Goal: Task Accomplishment & Management: Complete application form

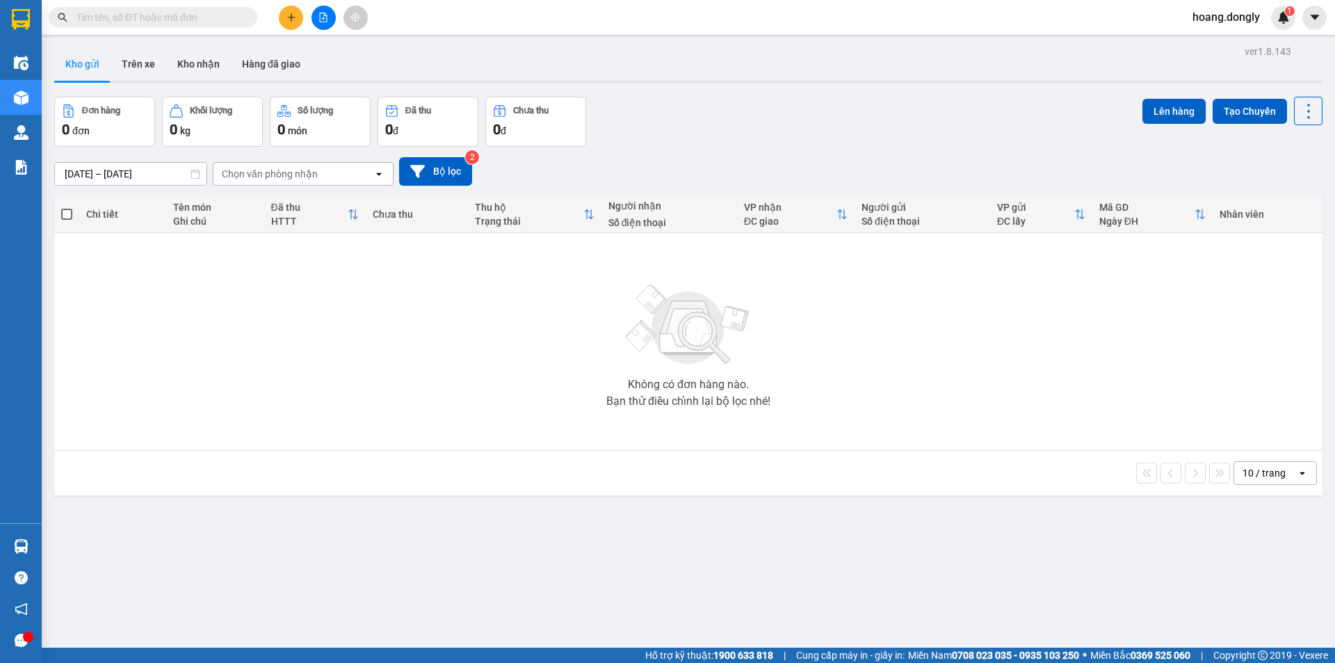
click at [291, 13] on icon "plus" at bounding box center [292, 18] width 10 height 10
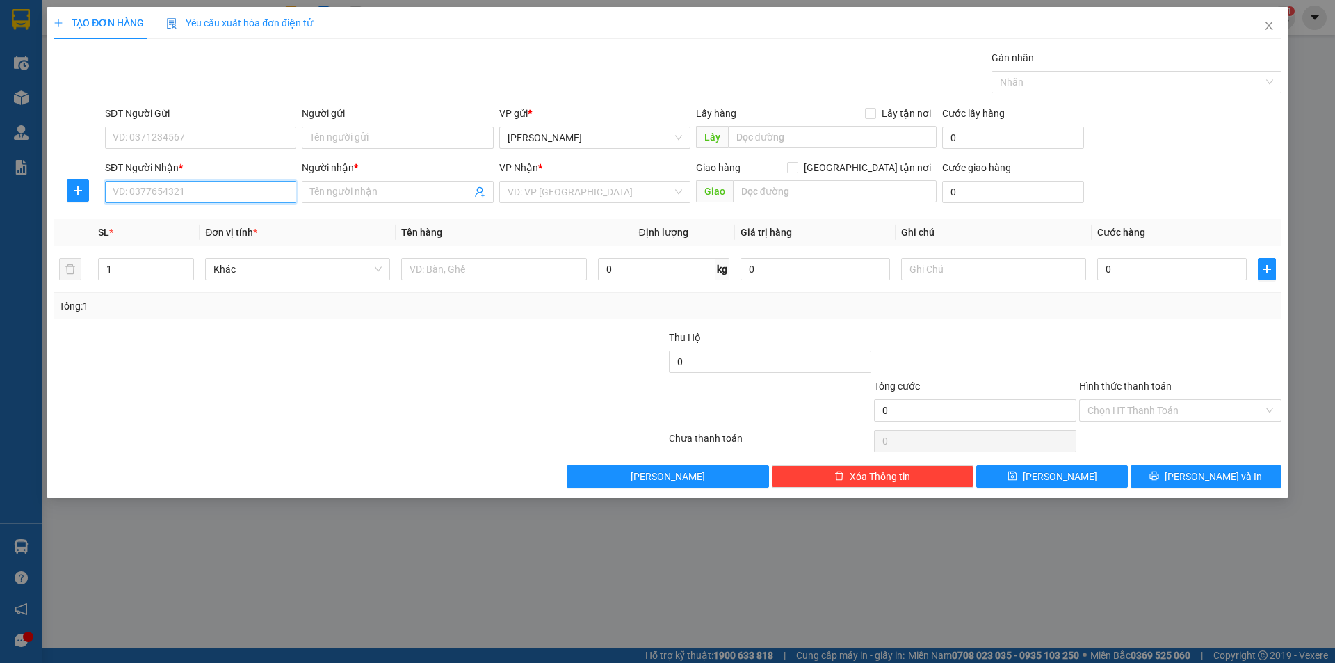
click at [225, 198] on input "SĐT Người Nhận *" at bounding box center [200, 192] width 191 height 22
type input "0343888196"
click at [347, 188] on input "Người nhận *" at bounding box center [390, 191] width 161 height 15
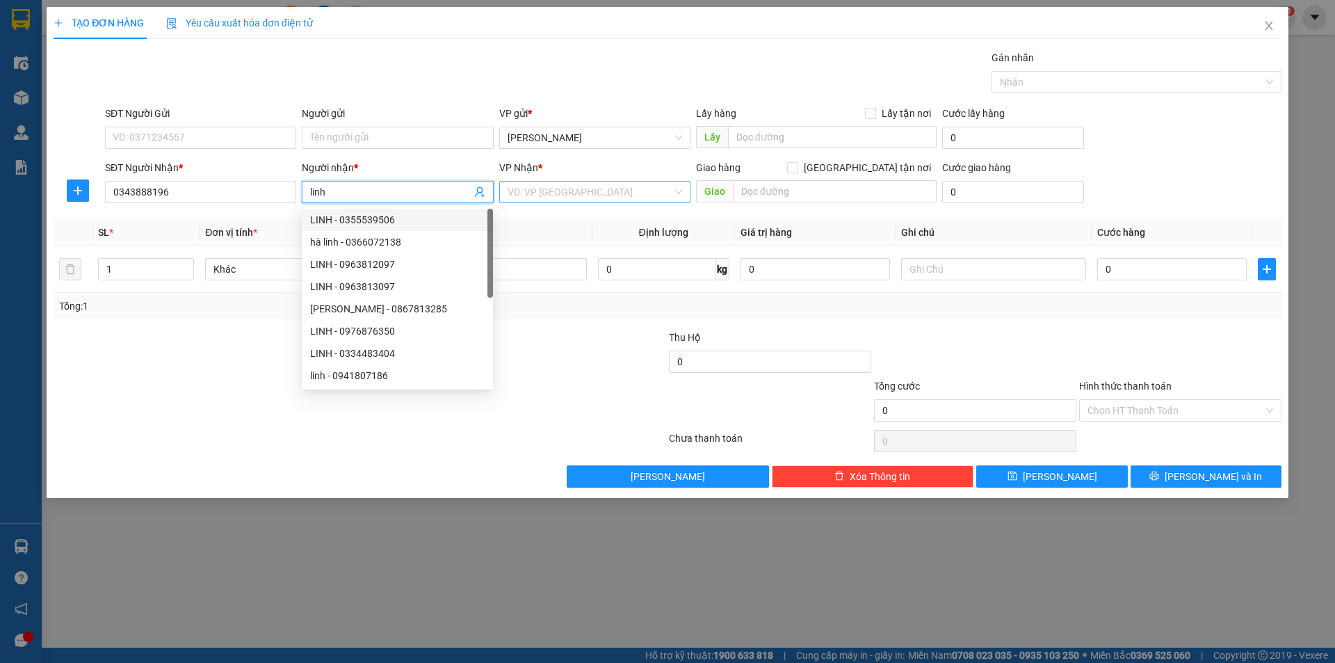
type input "linh"
click at [542, 186] on input "search" at bounding box center [590, 192] width 165 height 21
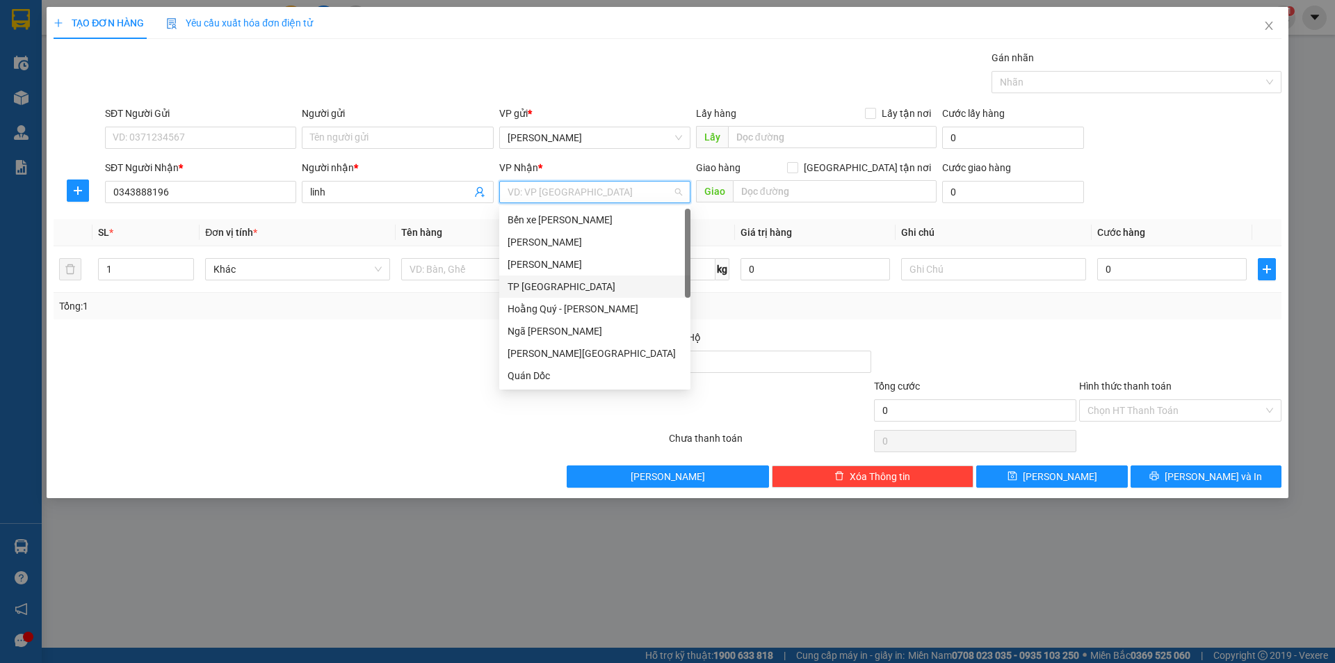
scroll to position [200, 0]
click at [548, 349] on div "VP Giải Phóng" at bounding box center [595, 353] width 175 height 15
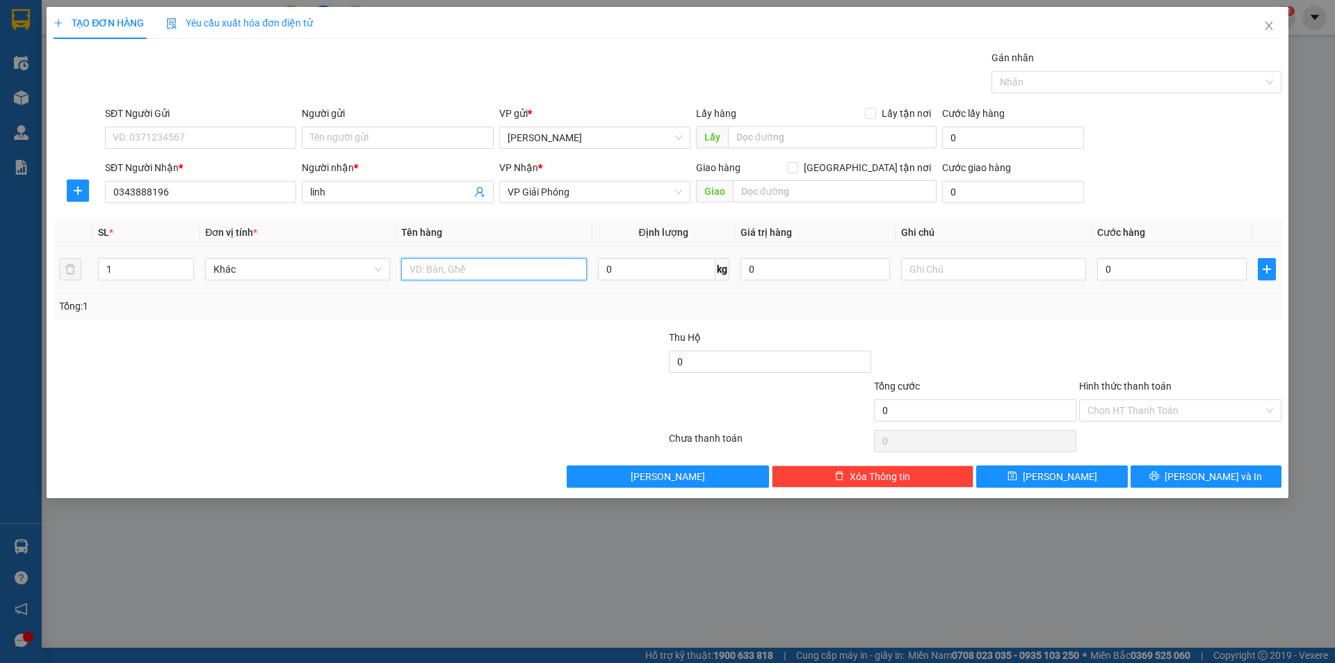
click at [442, 268] on input "text" at bounding box center [493, 269] width 185 height 22
type input "1 thùng xốp"
click at [1102, 267] on input "0" at bounding box center [1172, 269] width 150 height 22
click at [1101, 270] on input "0" at bounding box center [1172, 269] width 150 height 22
type input "50"
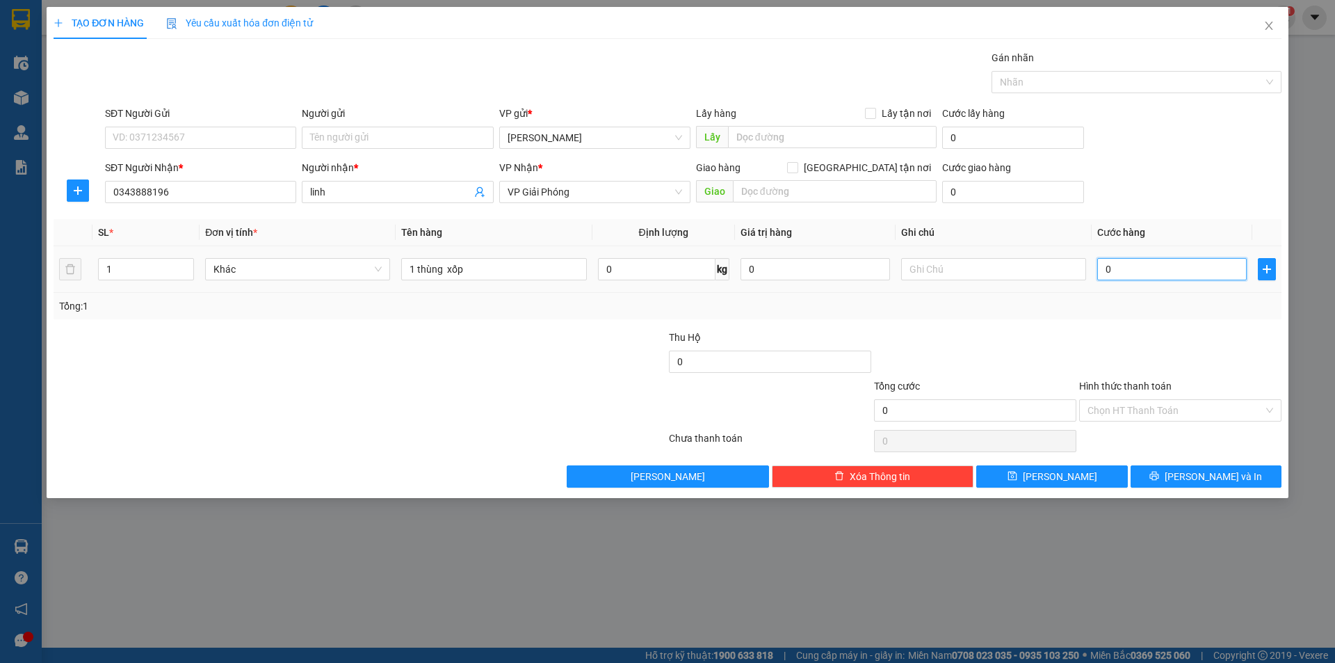
type input "50"
click at [1100, 298] on div "Tổng: 1" at bounding box center [667, 305] width 1217 height 15
type input "50.000"
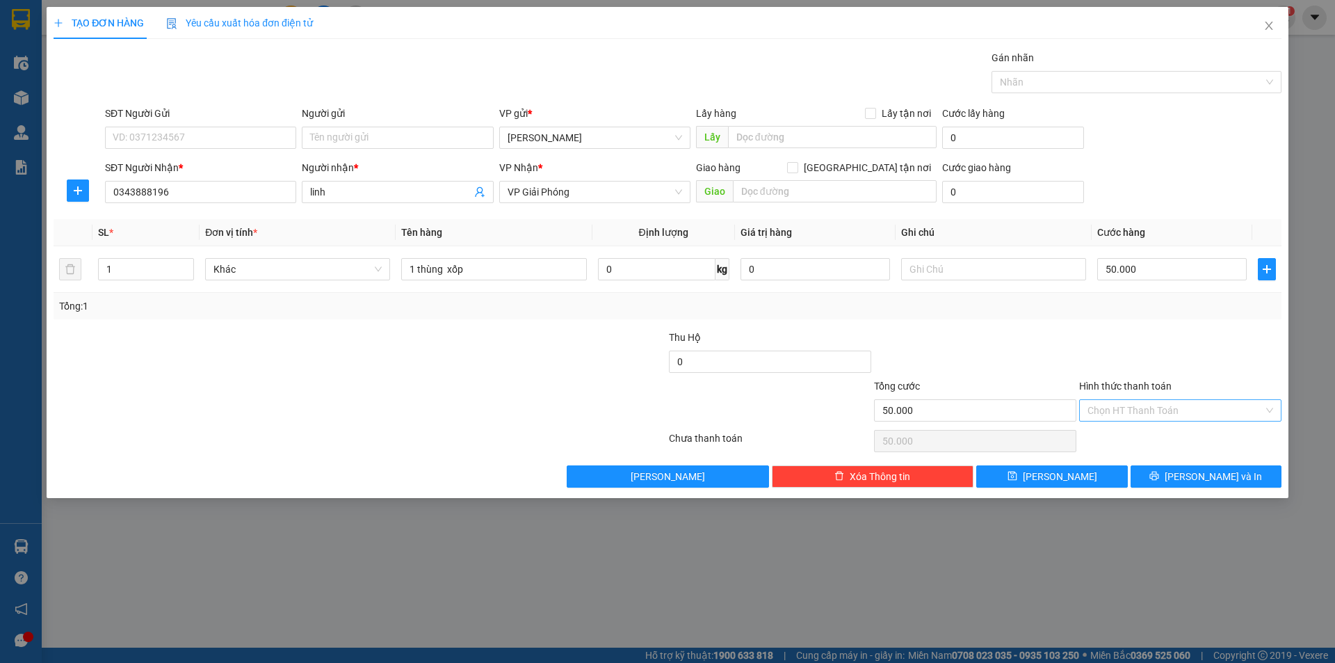
click at [1272, 413] on div "Chọn HT Thanh Toán" at bounding box center [1180, 410] width 202 height 22
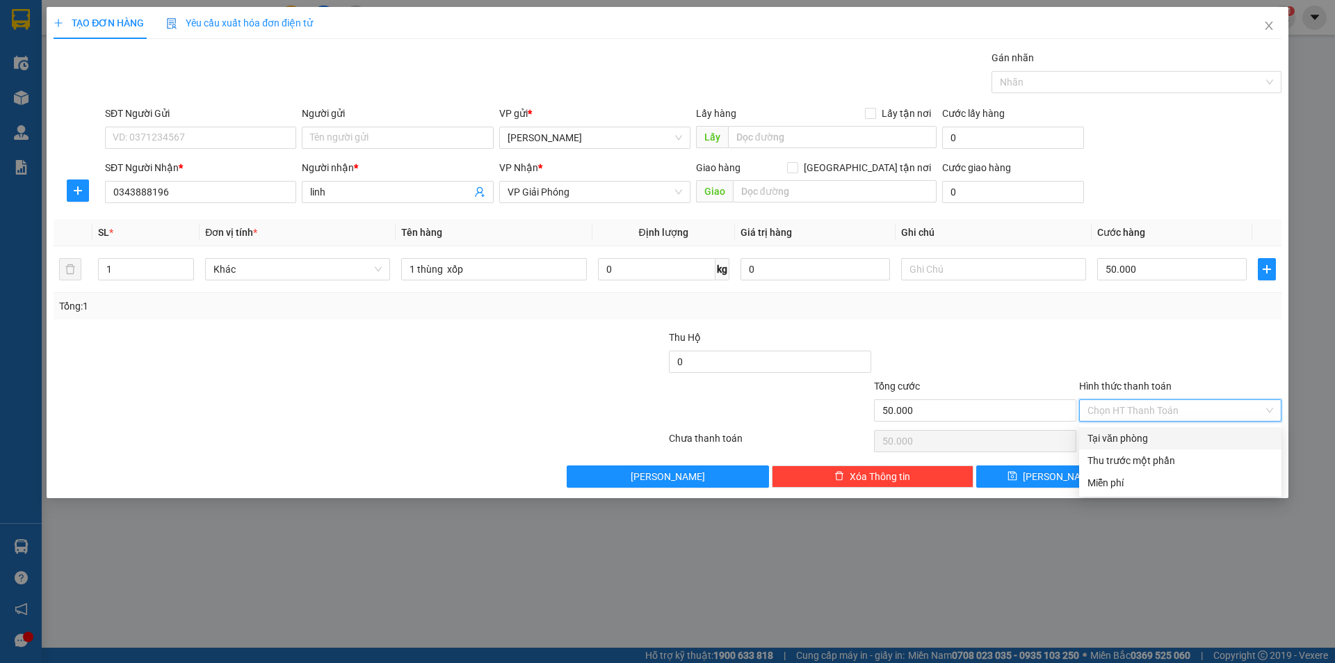
click at [1109, 440] on div "Tại văn phòng" at bounding box center [1181, 437] width 186 height 15
type input "0"
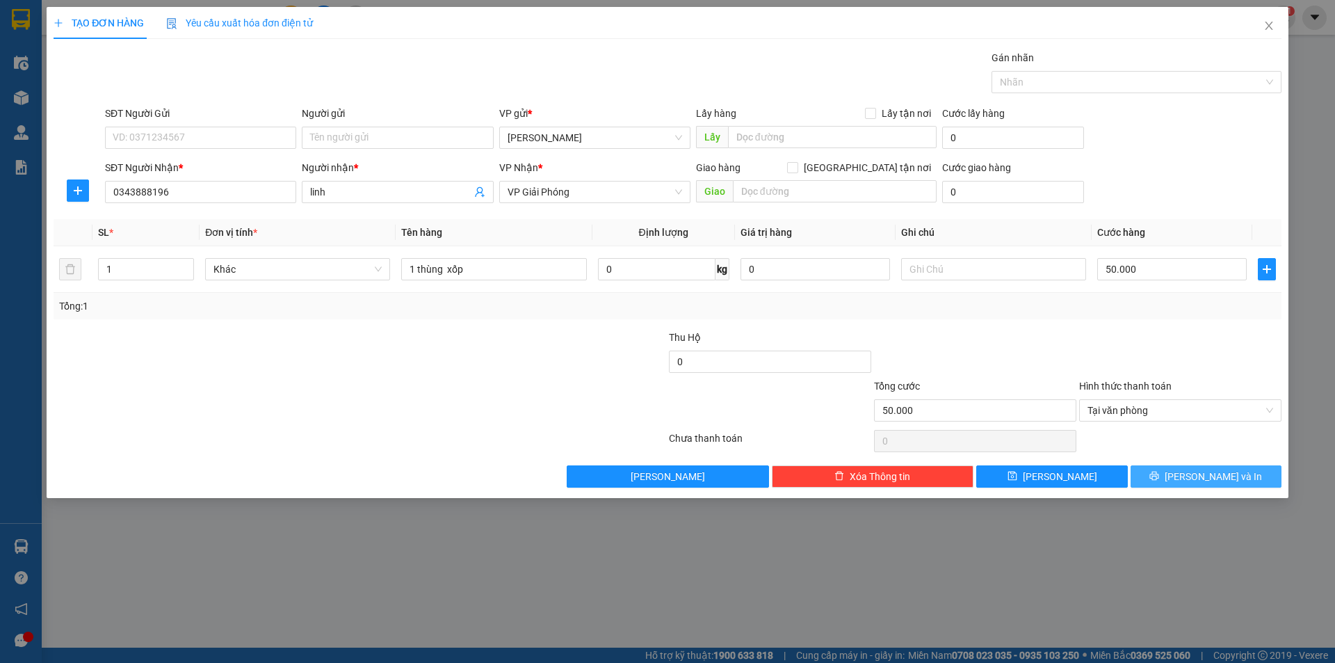
click at [1213, 472] on span "[PERSON_NAME] và In" at bounding box center [1213, 476] width 97 height 15
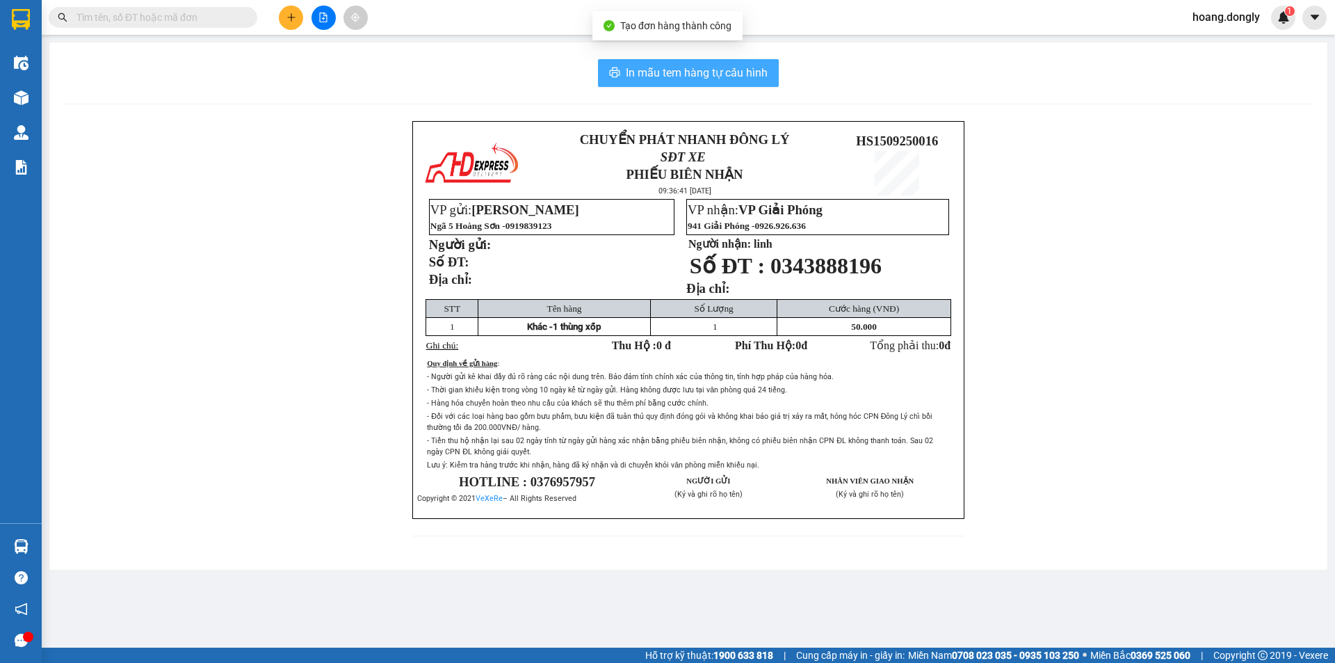
click at [670, 74] on span "In mẫu tem hàng tự cấu hình" at bounding box center [697, 72] width 142 height 17
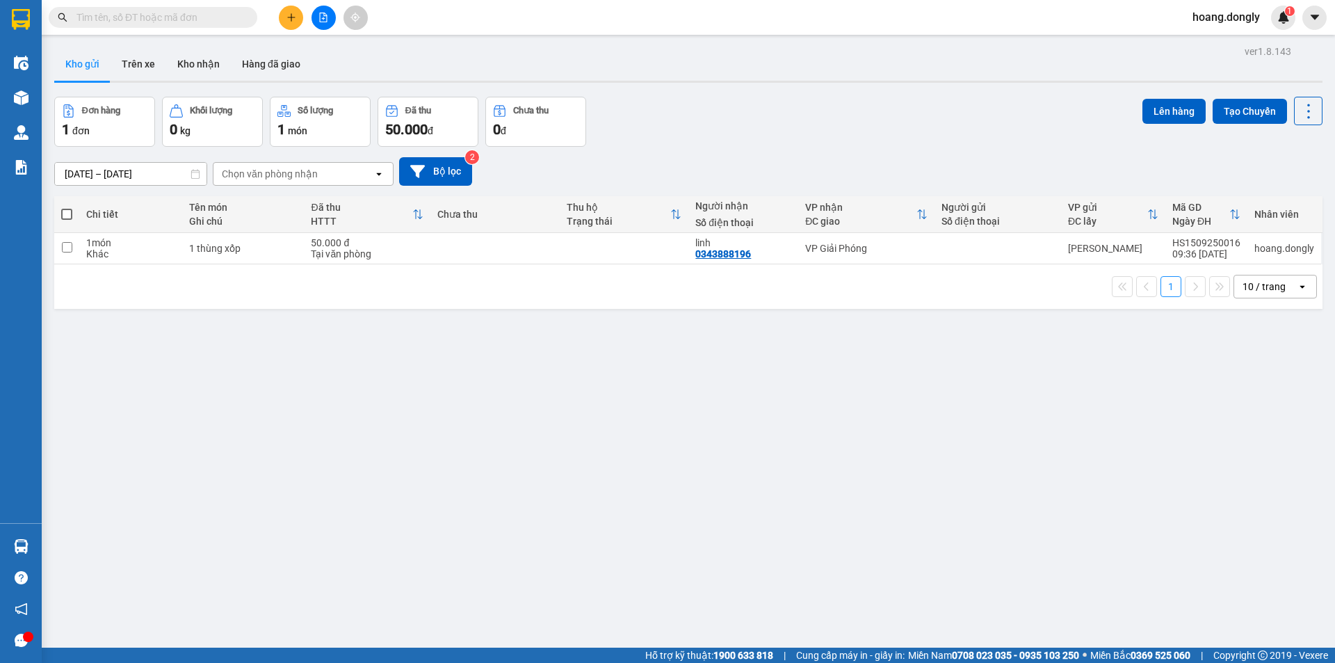
click at [289, 14] on icon "plus" at bounding box center [292, 18] width 10 height 10
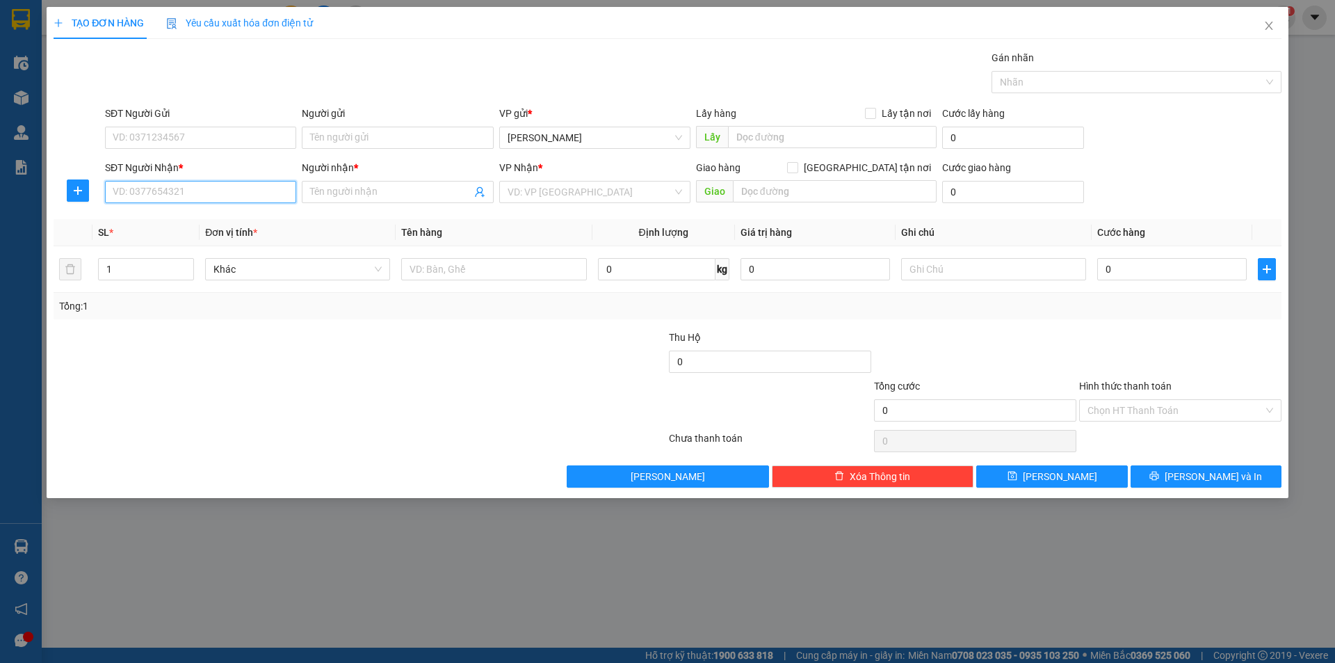
click at [197, 188] on input "SĐT Người Nhận *" at bounding box center [200, 192] width 191 height 22
type input "0979552502"
click at [339, 195] on input "Người nhận *" at bounding box center [390, 191] width 161 height 15
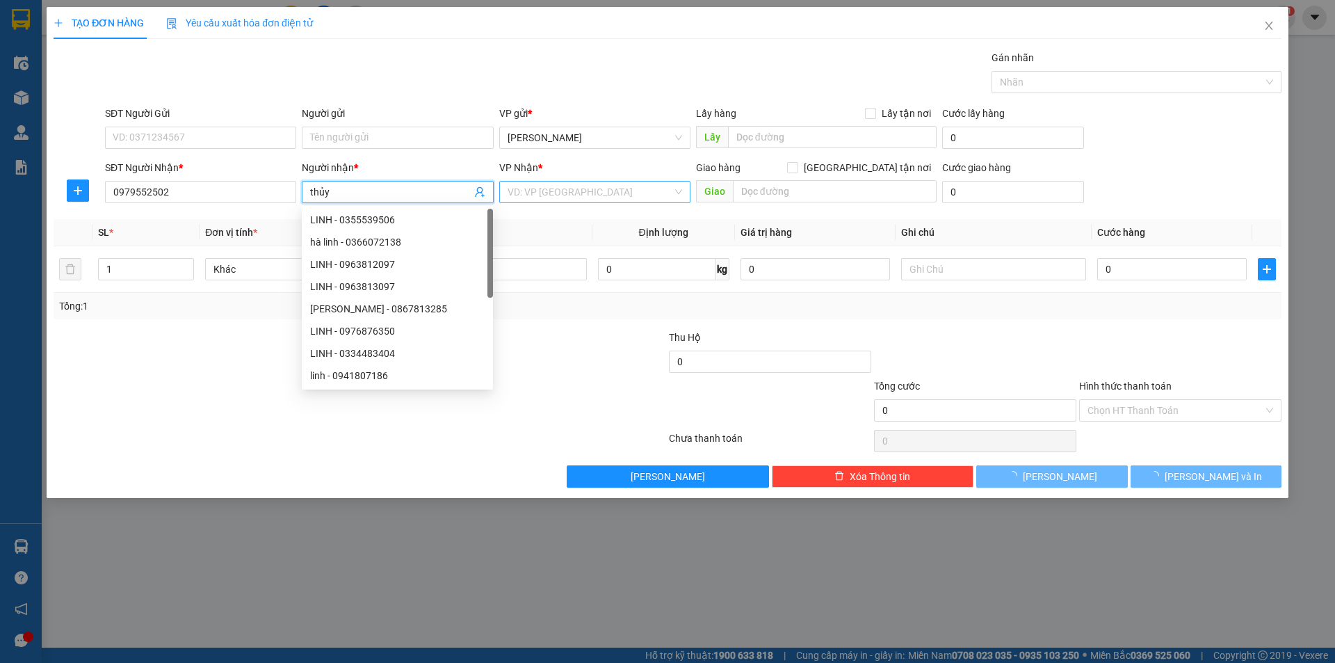
type input "thủy"
click at [568, 185] on input "search" at bounding box center [590, 192] width 165 height 21
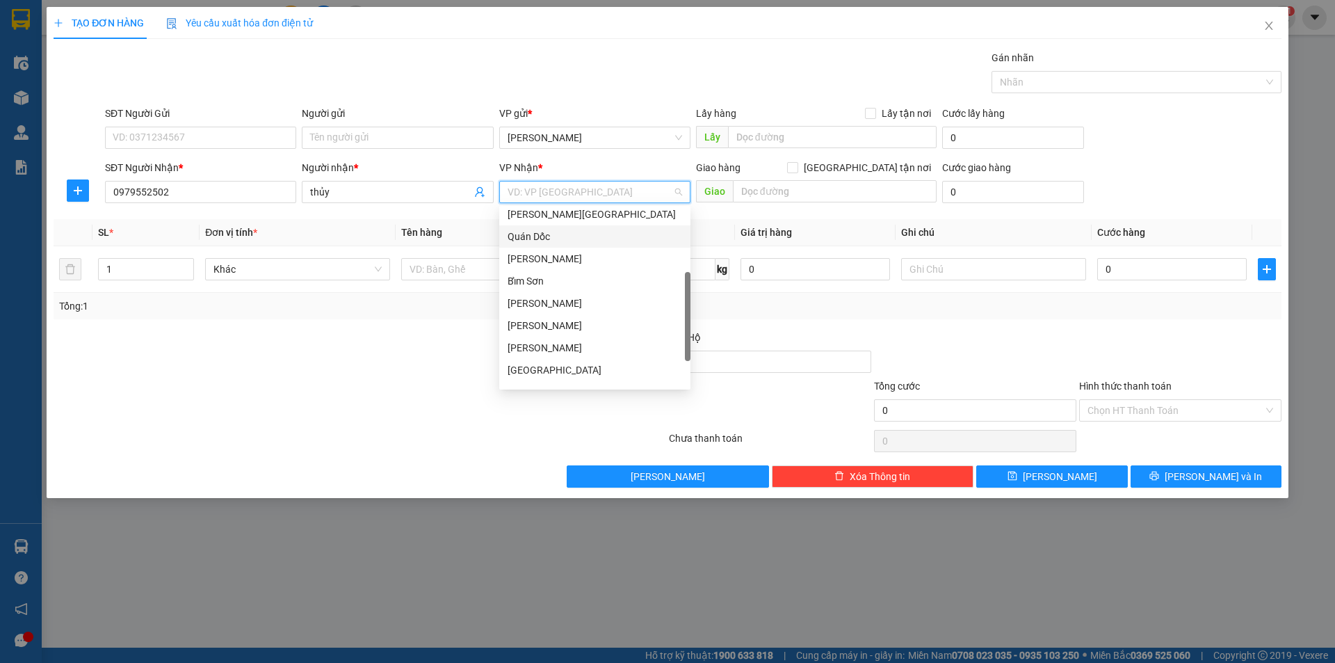
scroll to position [200, 0]
click at [560, 335] on div "Bến xe Giáp Bát" at bounding box center [595, 330] width 175 height 15
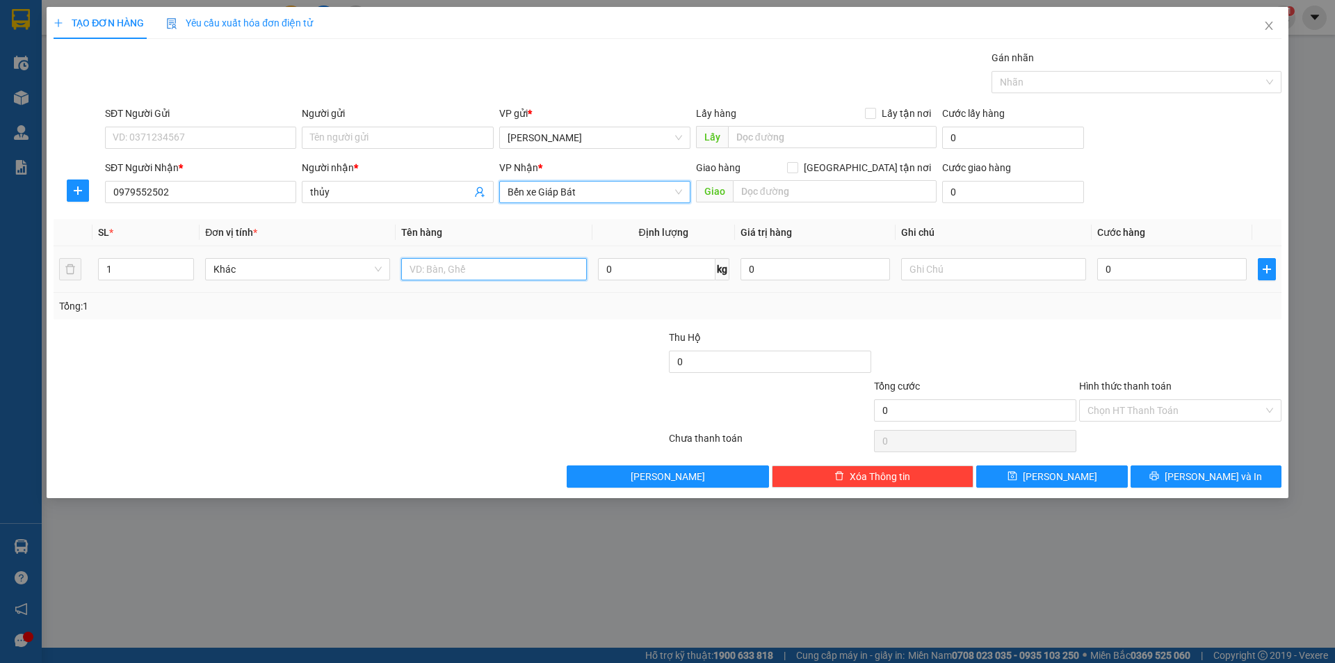
click at [424, 261] on input "text" at bounding box center [493, 269] width 185 height 22
type input "1 xe máy"
click at [518, 343] on div at bounding box center [564, 354] width 205 height 49
click at [1102, 267] on input "0" at bounding box center [1172, 269] width 150 height 22
click at [1100, 270] on input "0" at bounding box center [1172, 269] width 150 height 22
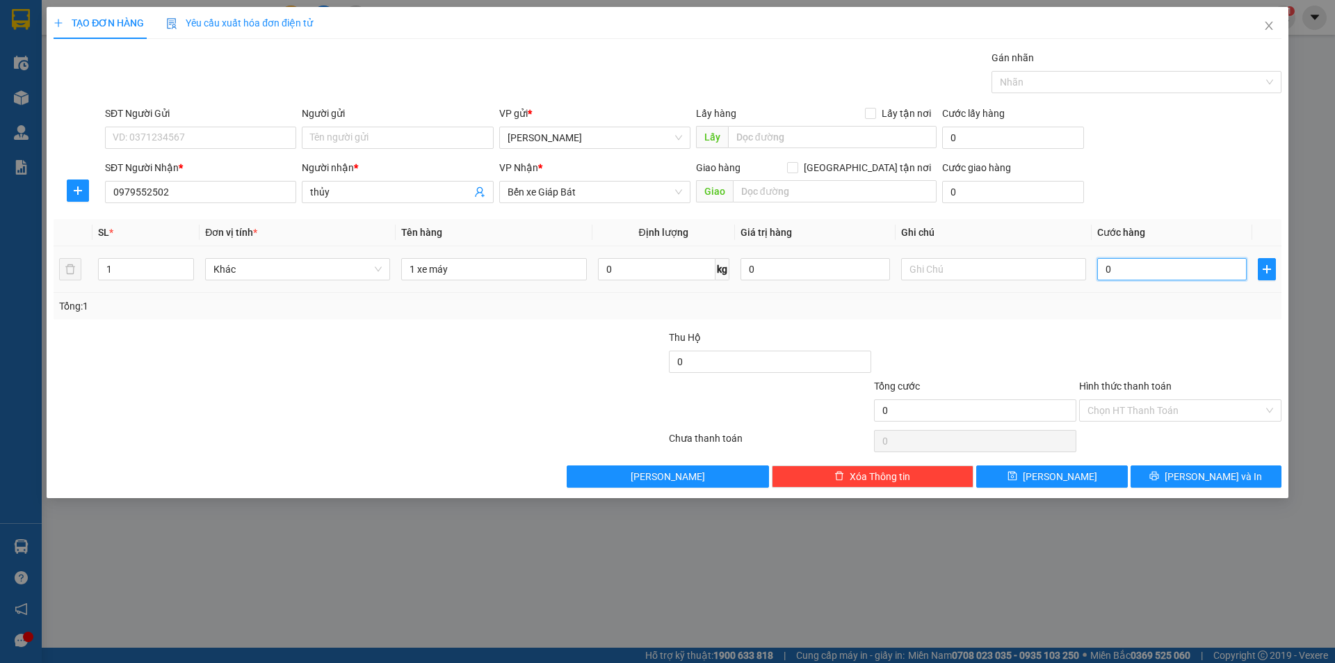
type input "20"
type input "250"
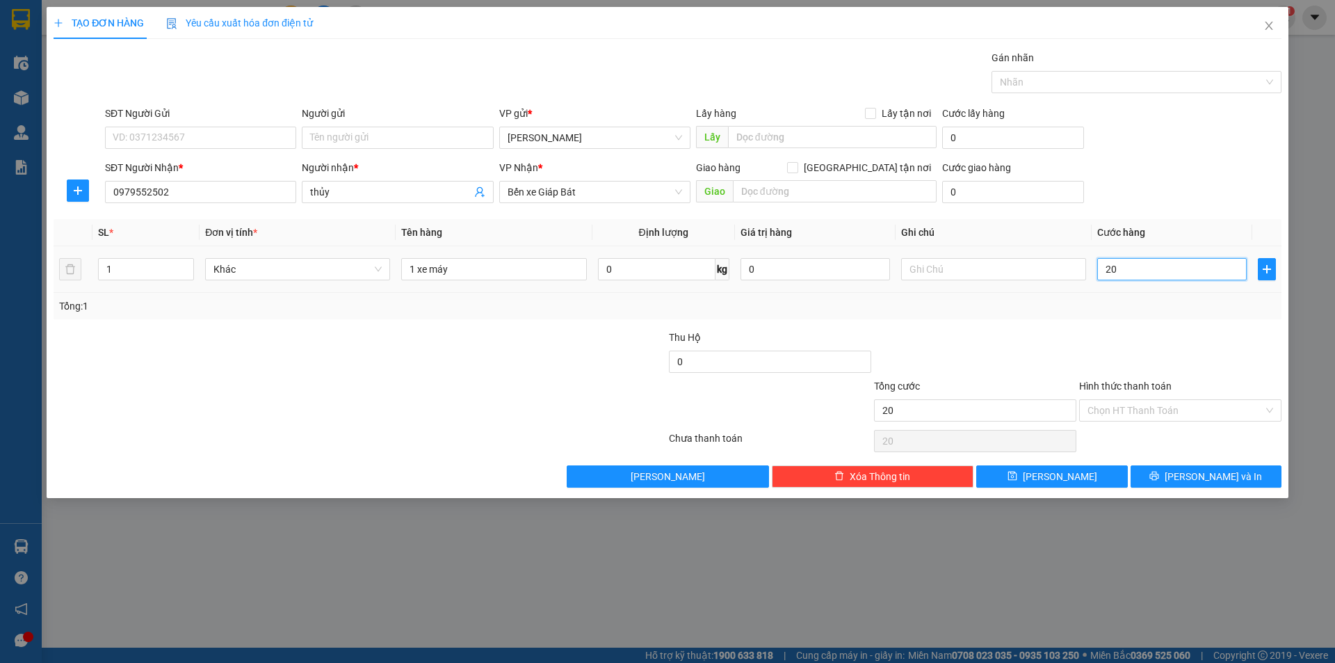
type input "250"
click at [1073, 317] on div "Tổng: 1" at bounding box center [668, 306] width 1228 height 26
type input "250.000"
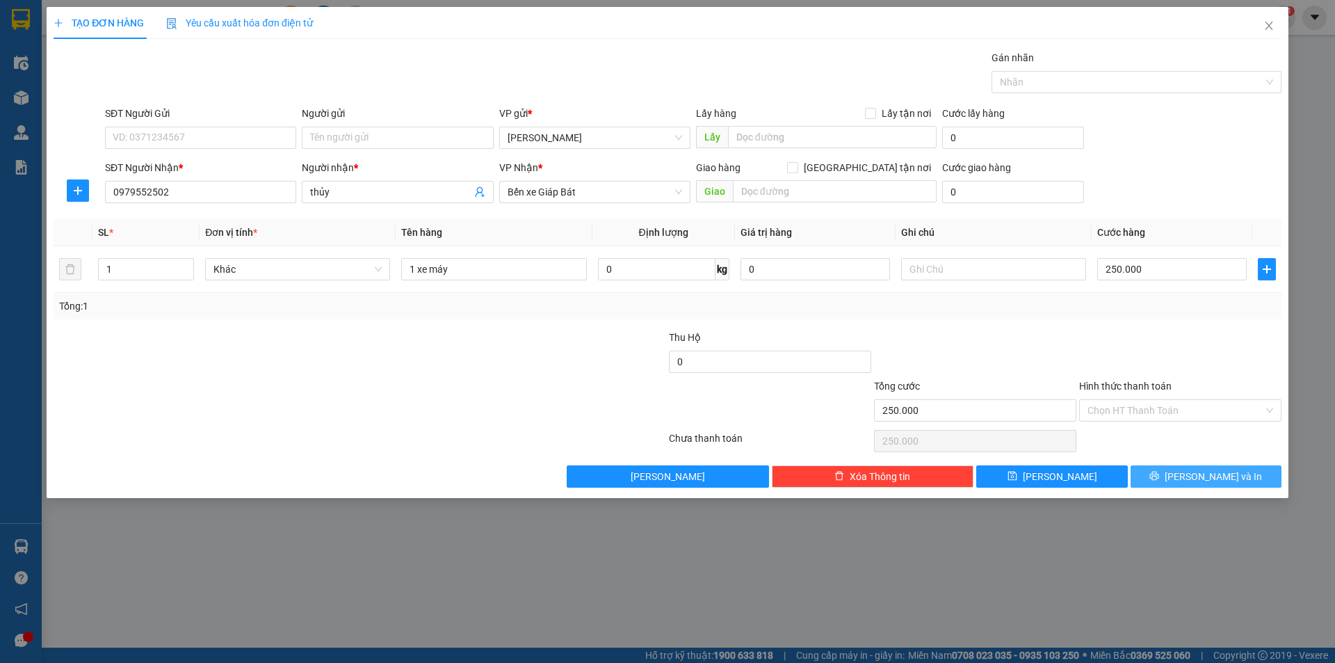
click at [1207, 480] on span "[PERSON_NAME] và In" at bounding box center [1213, 476] width 97 height 15
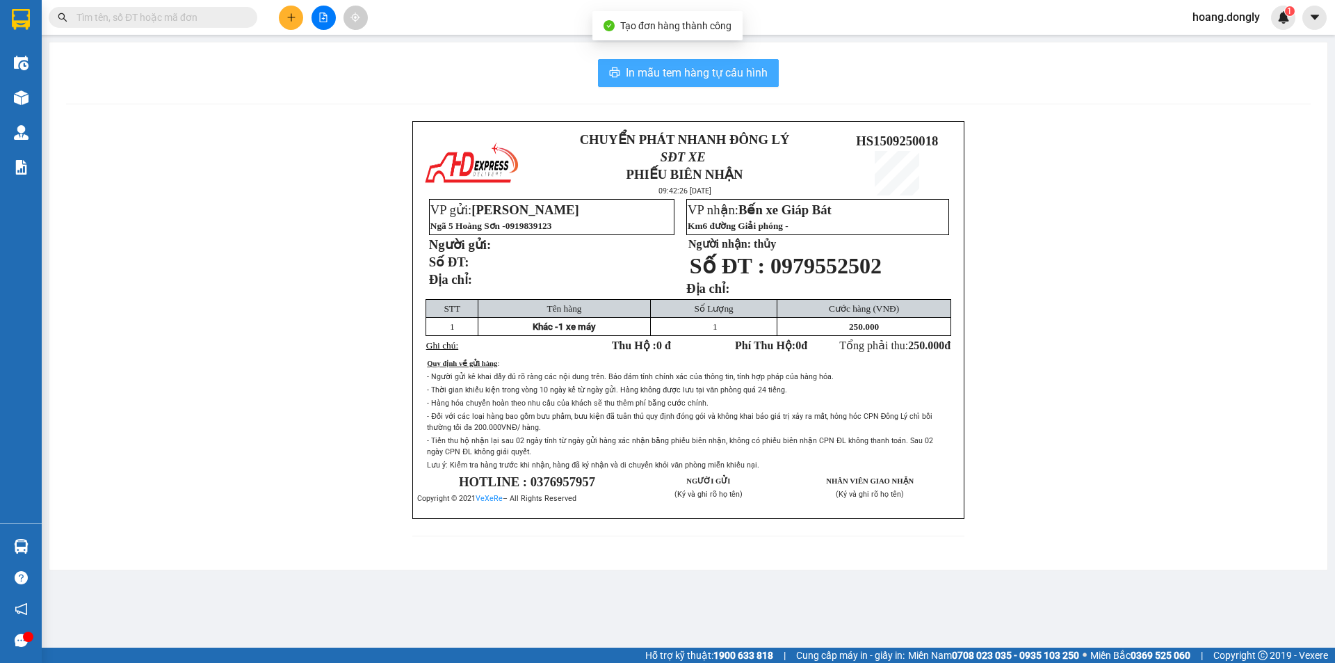
click at [679, 70] on span "In mẫu tem hàng tự cấu hình" at bounding box center [697, 72] width 142 height 17
